Goal: Task Accomplishment & Management: Manage account settings

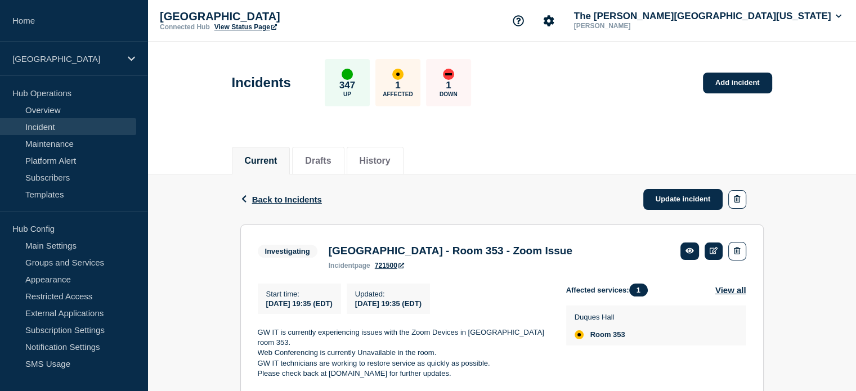
scroll to position [33, 0]
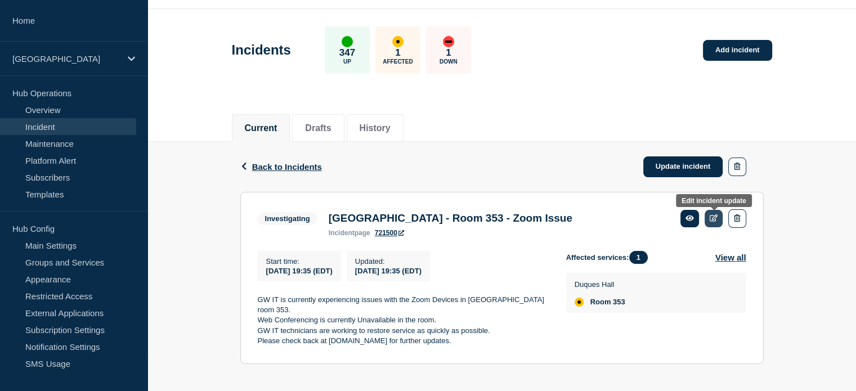
click at [711, 220] on icon at bounding box center [713, 217] width 8 height 7
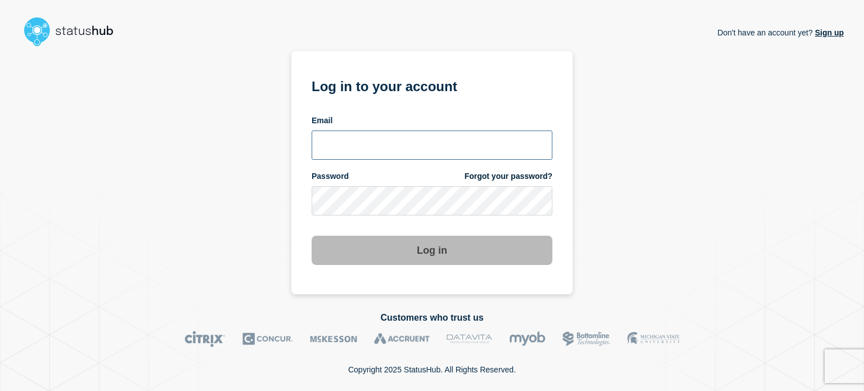
click at [416, 150] on input "email input" at bounding box center [432, 145] width 241 height 29
click at [377, 148] on input "r.shumaker@gwu.edu" at bounding box center [432, 145] width 241 height 29
type input "r.shumaker@email.gwu.edu"
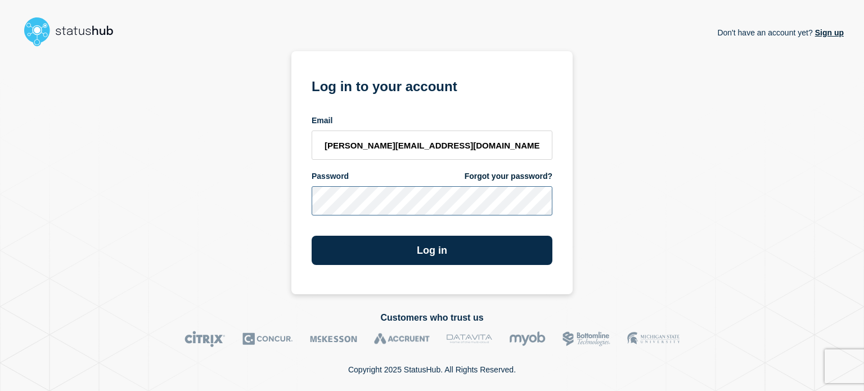
click at [312, 236] on button "Log in" at bounding box center [432, 250] width 241 height 29
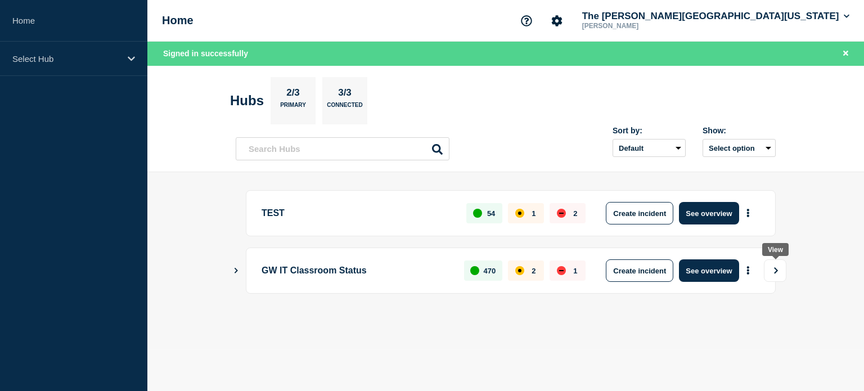
click at [780, 268] on icon "View" at bounding box center [775, 270] width 7 height 7
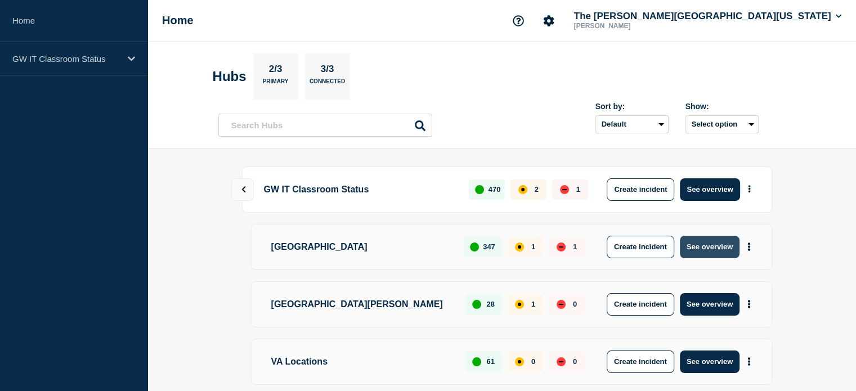
click at [708, 242] on button "See overview" at bounding box center [710, 247] width 60 height 23
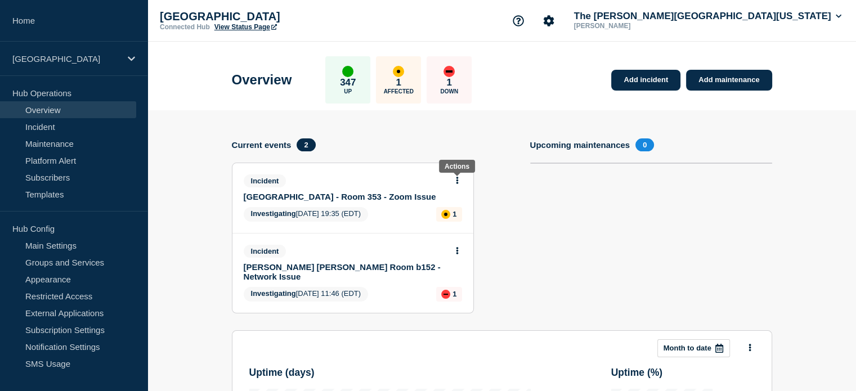
click at [459, 179] on button at bounding box center [457, 181] width 10 height 10
click at [458, 179] on icon at bounding box center [457, 180] width 3 height 7
click at [458, 221] on link "Update incident" at bounding box center [456, 222] width 55 height 9
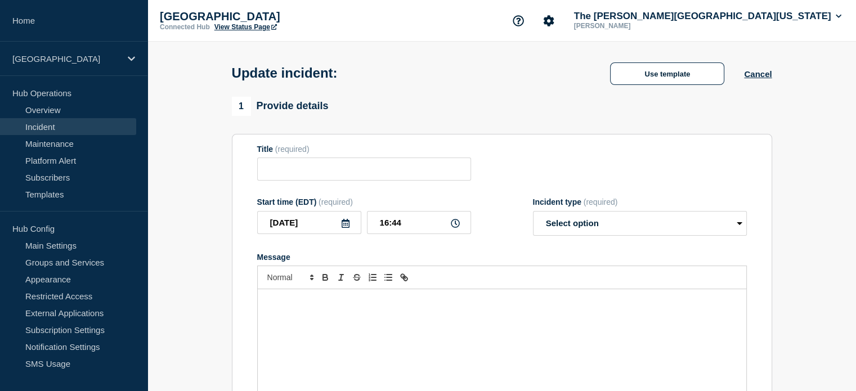
type input "[GEOGRAPHIC_DATA] - Room 353 - Zoom Issue"
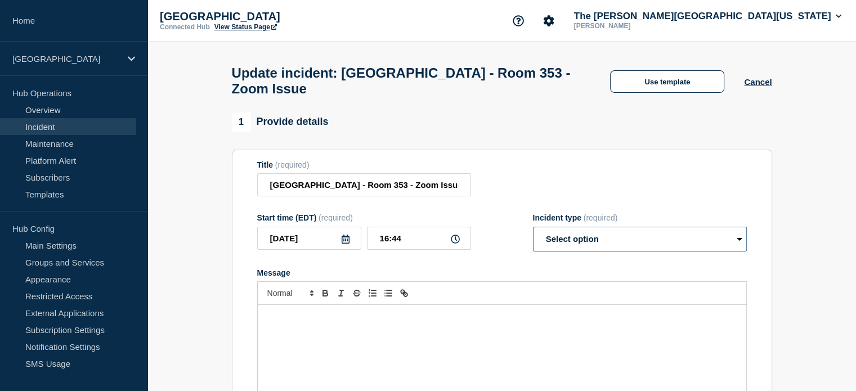
click at [623, 236] on select "Select option Investigating Identified Monitoring Resolved" at bounding box center [640, 239] width 214 height 25
select select "resolved"
click at [533, 233] on select "Select option Investigating Identified Monitoring Resolved" at bounding box center [640, 239] width 214 height 25
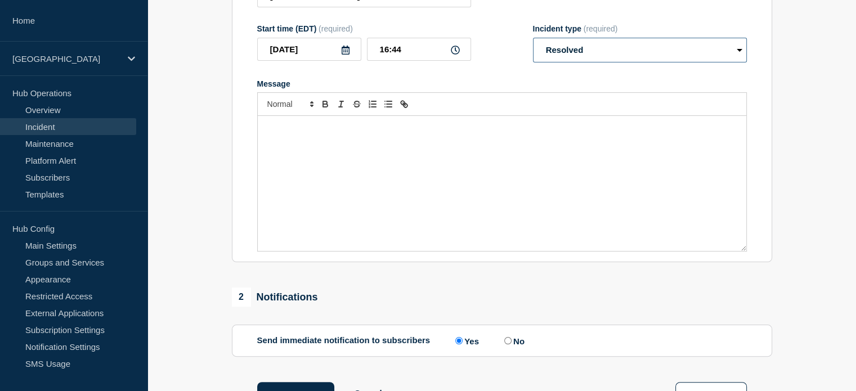
scroll to position [263, 0]
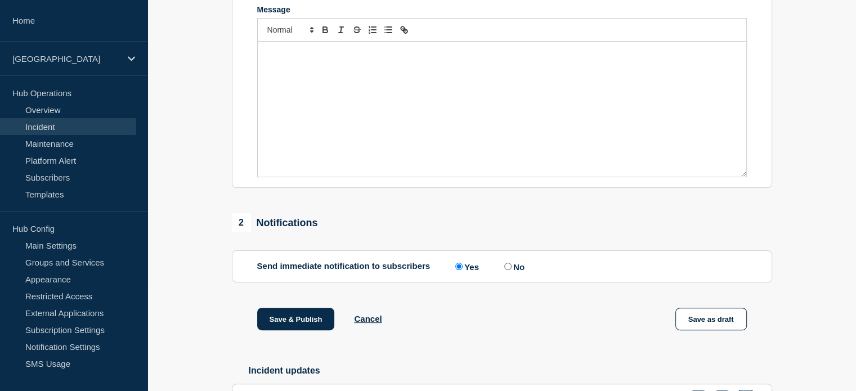
click at [511, 270] on input "No" at bounding box center [507, 266] width 7 height 7
radio input "true"
radio input "false"
click at [289, 328] on button "Save & Publish" at bounding box center [296, 319] width 78 height 23
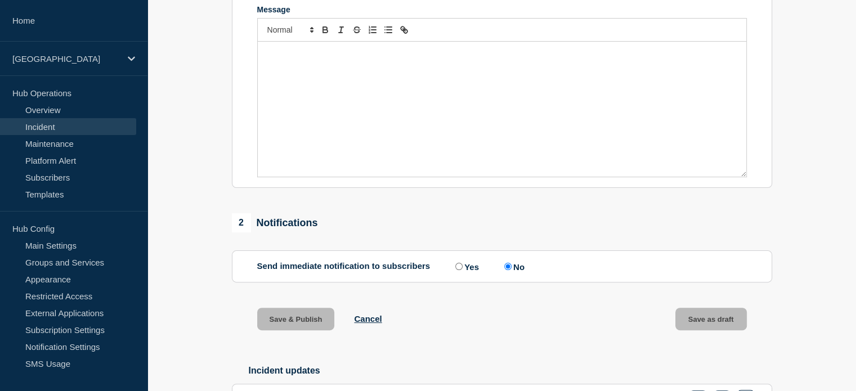
scroll to position [287, 0]
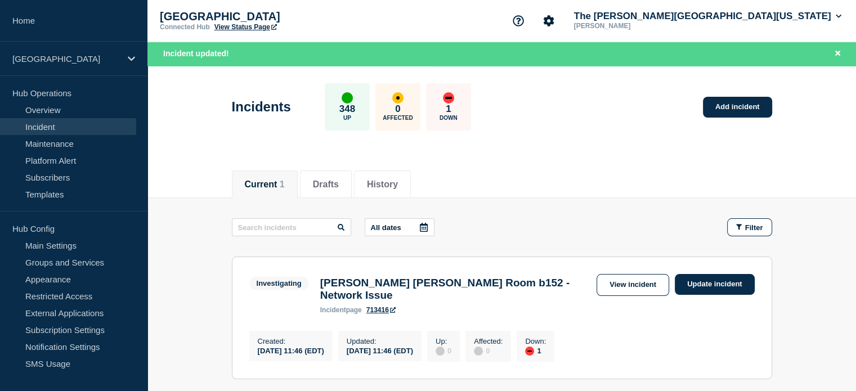
click at [340, 30] on div "Connected Hub View Status Page" at bounding box center [272, 27] width 225 height 8
